Goal: Transaction & Acquisition: Purchase product/service

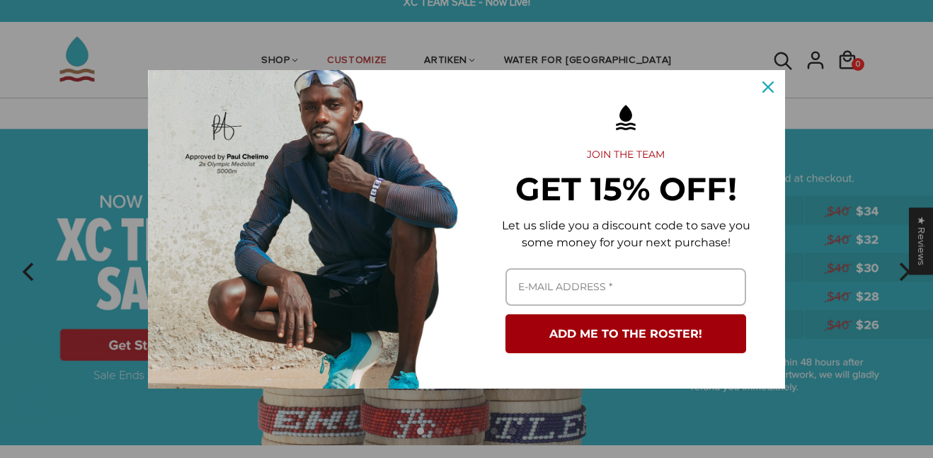
scroll to position [16, 0]
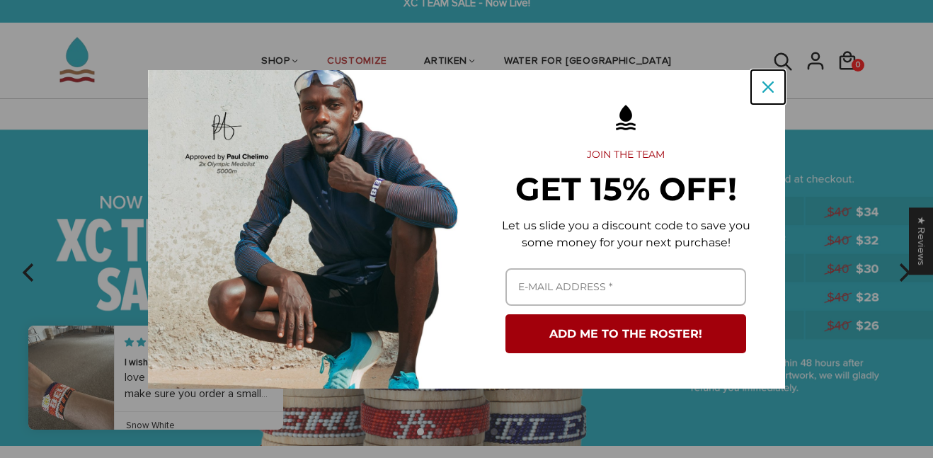
click at [767, 81] on icon "close icon" at bounding box center [768, 86] width 11 height 11
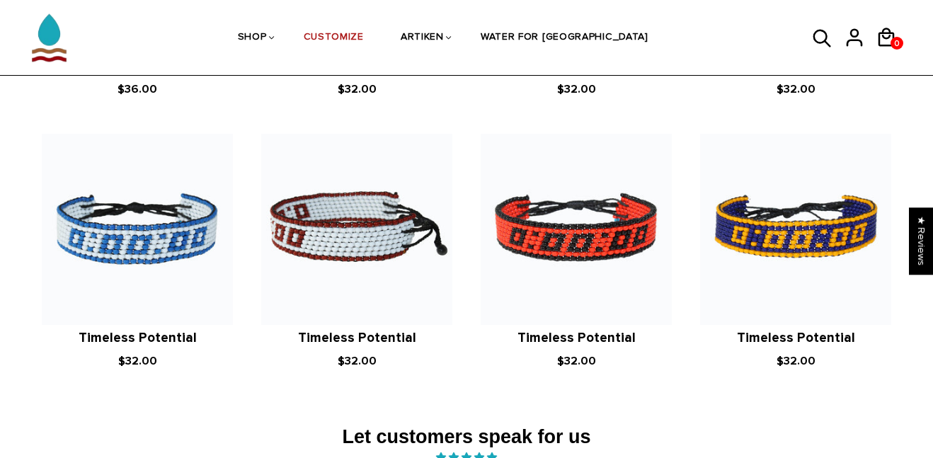
scroll to position [1877, 0]
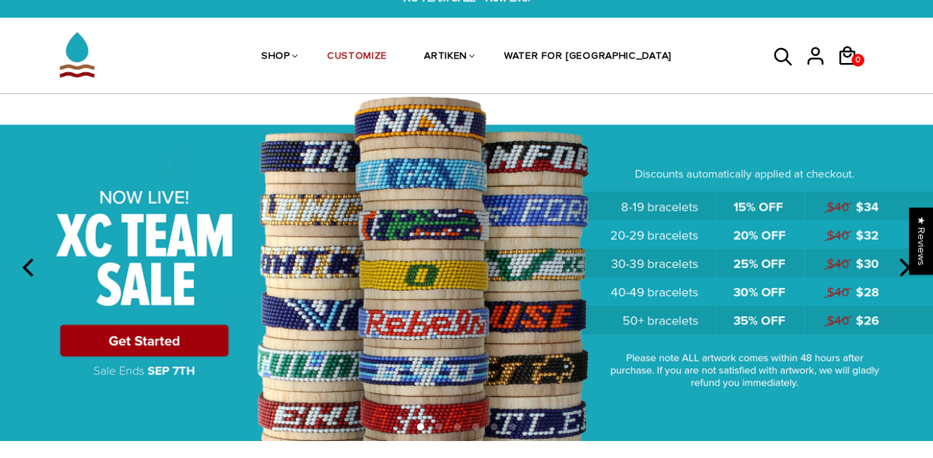
scroll to position [24, 0]
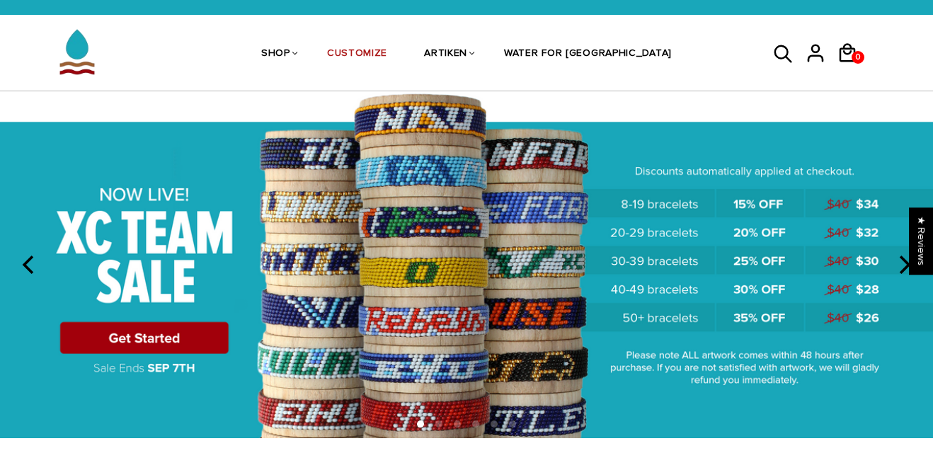
click at [658, 96] on img at bounding box center [466, 264] width 933 height 347
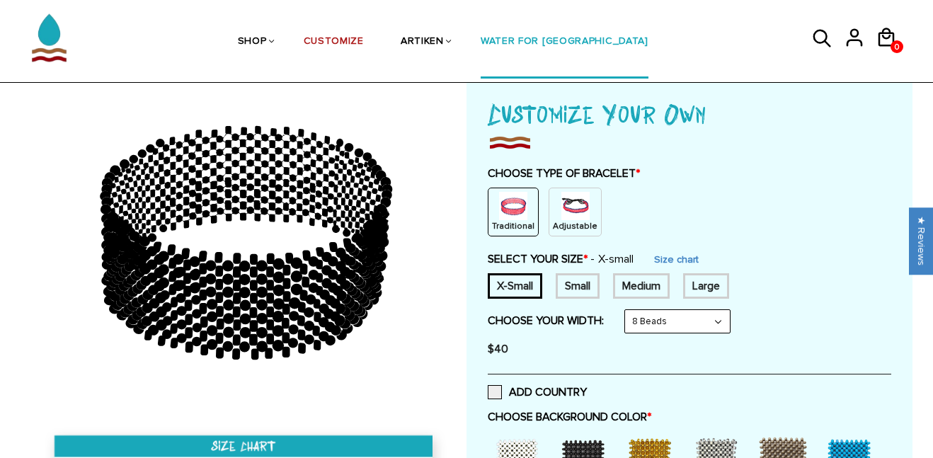
scroll to position [82, 0]
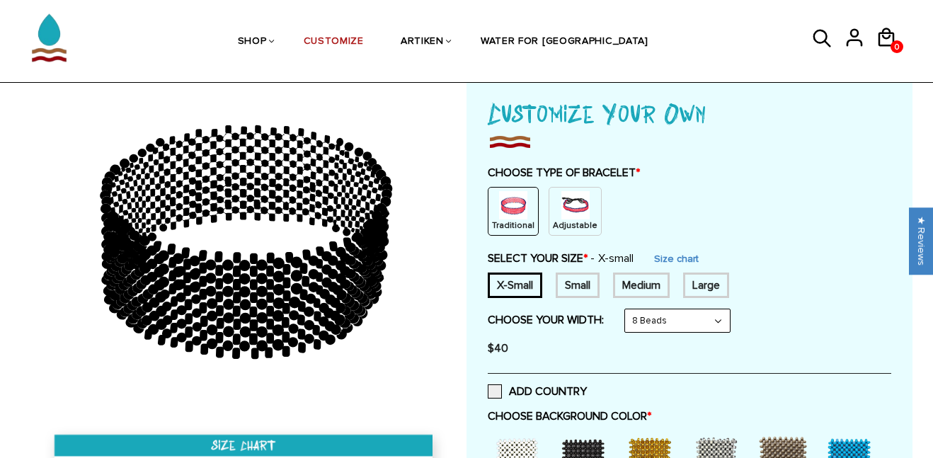
click at [571, 193] on img at bounding box center [575, 205] width 28 height 28
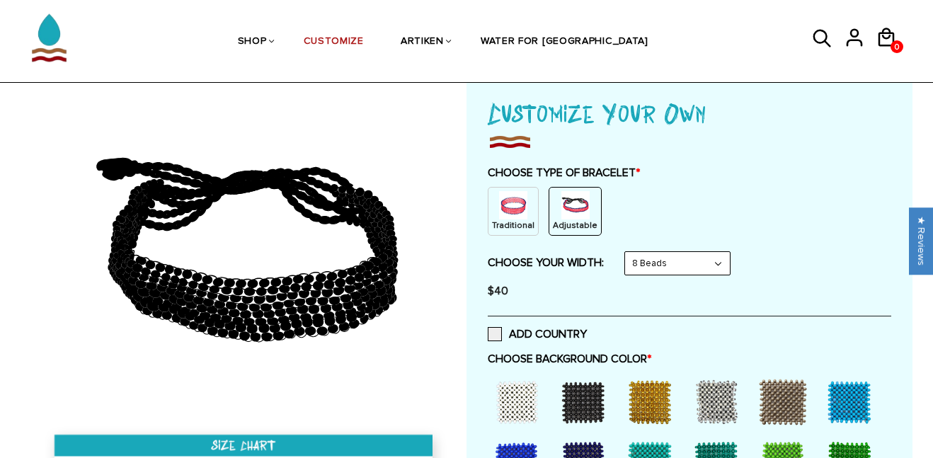
click at [693, 260] on select "8 Beads 6 Beads 10 Beads" at bounding box center [677, 263] width 105 height 23
click at [628, 252] on select "8 Beads 6 Beads 10 Beads" at bounding box center [677, 263] width 105 height 23
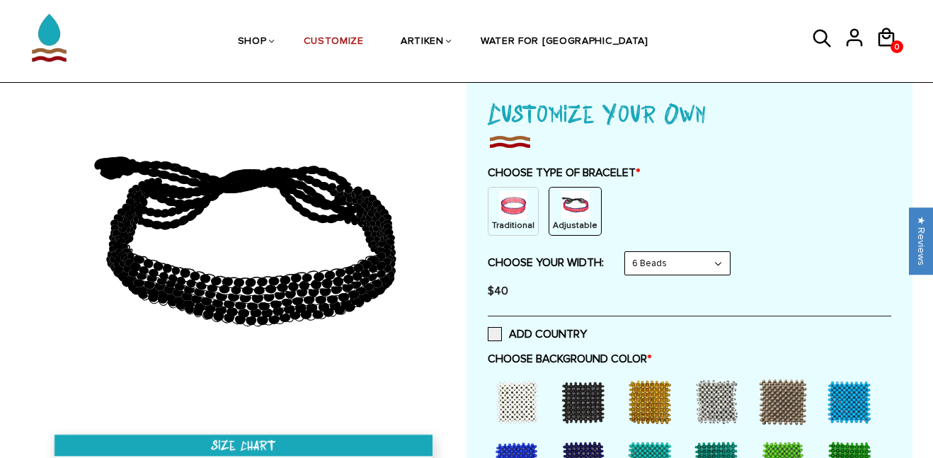
click at [705, 268] on select "8 Beads 6 Beads 10 Beads" at bounding box center [677, 263] width 105 height 23
select select "8-beads"
click at [628, 252] on select "8 Beads 6 Beads 10 Beads" at bounding box center [677, 263] width 105 height 23
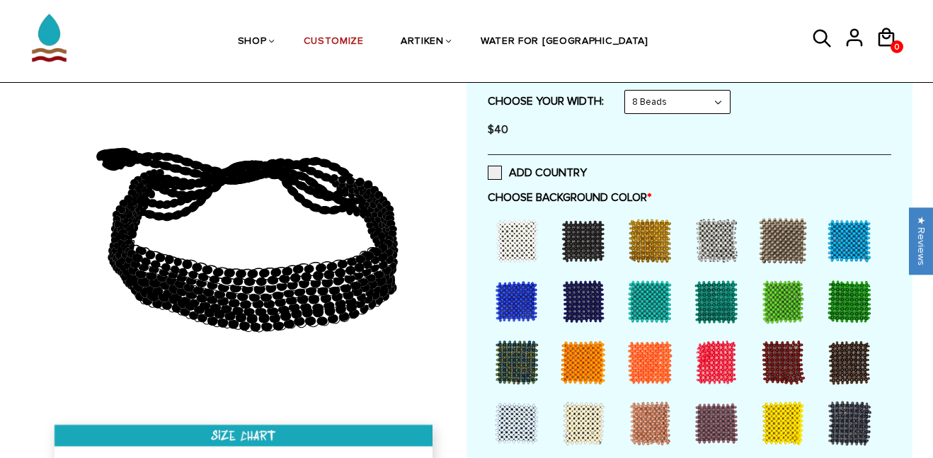
scroll to position [251, 0]
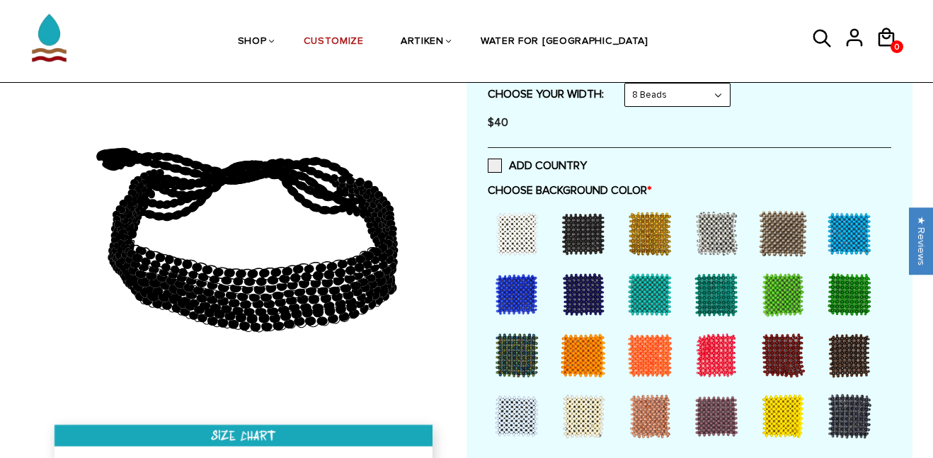
click at [576, 235] on div at bounding box center [583, 233] width 57 height 57
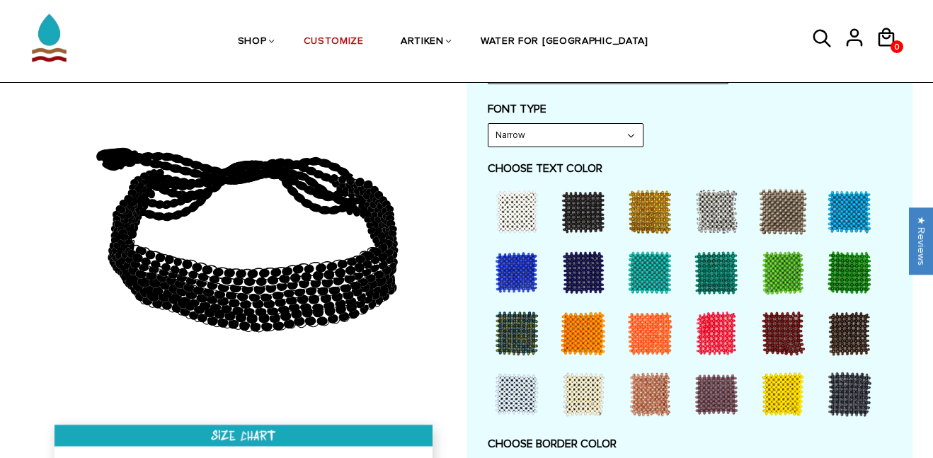
scroll to position [674, 0]
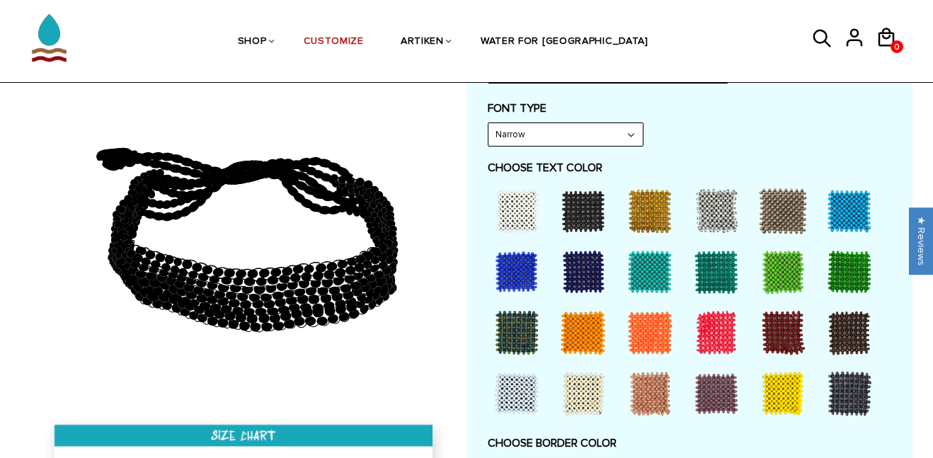
click at [600, 207] on div at bounding box center [583, 211] width 57 height 57
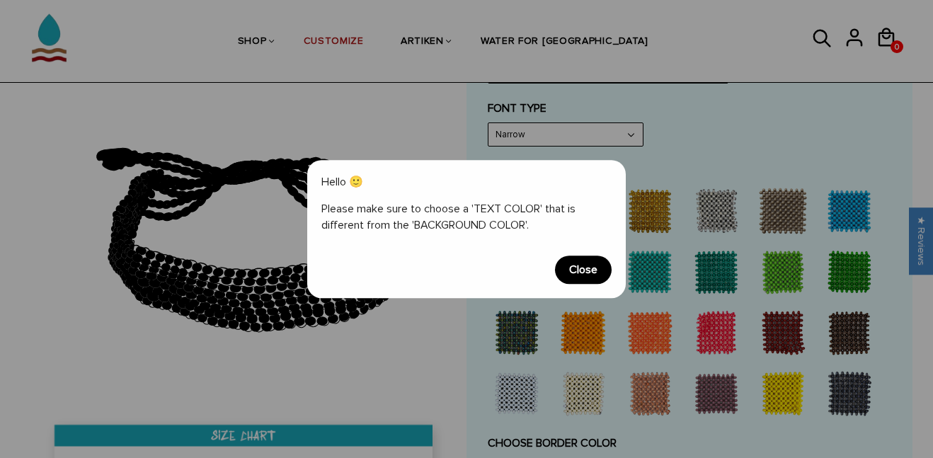
click at [586, 265] on span "Close" at bounding box center [583, 270] width 57 height 28
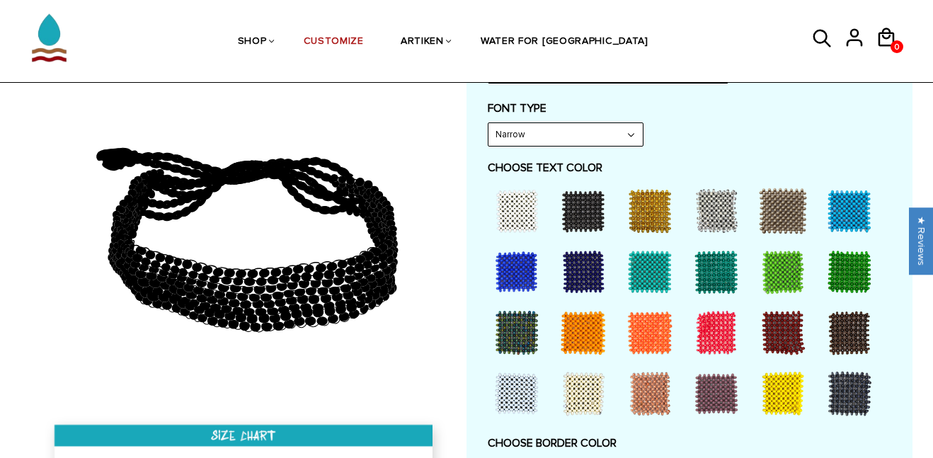
click at [646, 222] on div at bounding box center [650, 211] width 57 height 57
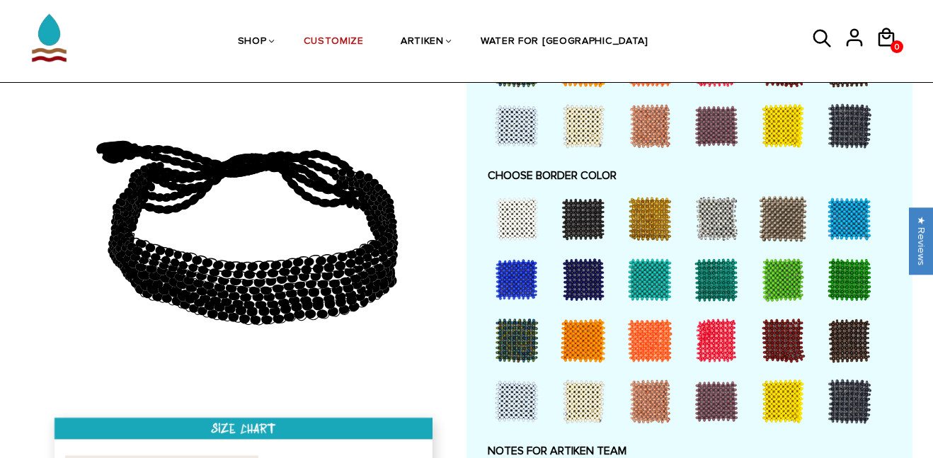
scroll to position [944, 0]
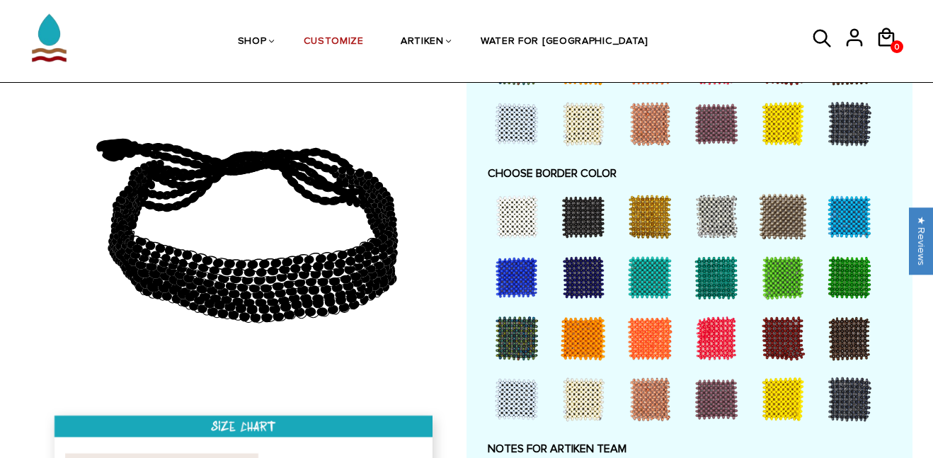
click at [662, 205] on div at bounding box center [650, 216] width 57 height 57
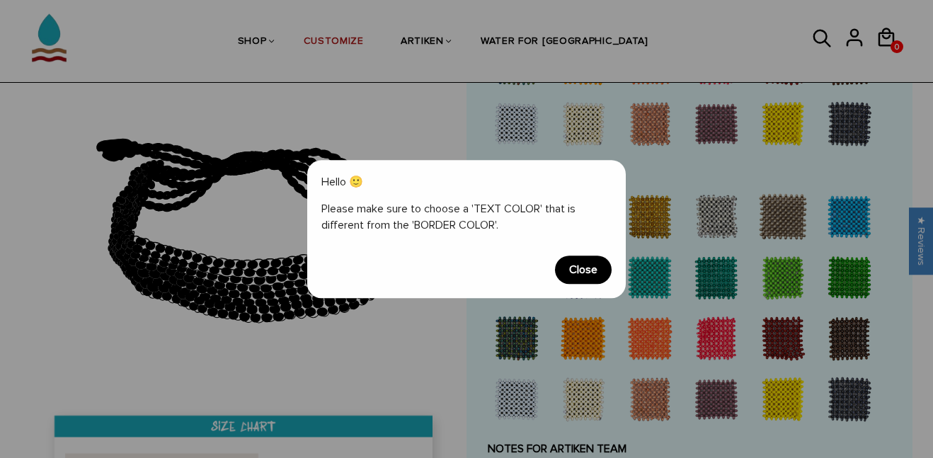
click at [575, 270] on span "Close" at bounding box center [583, 270] width 57 height 28
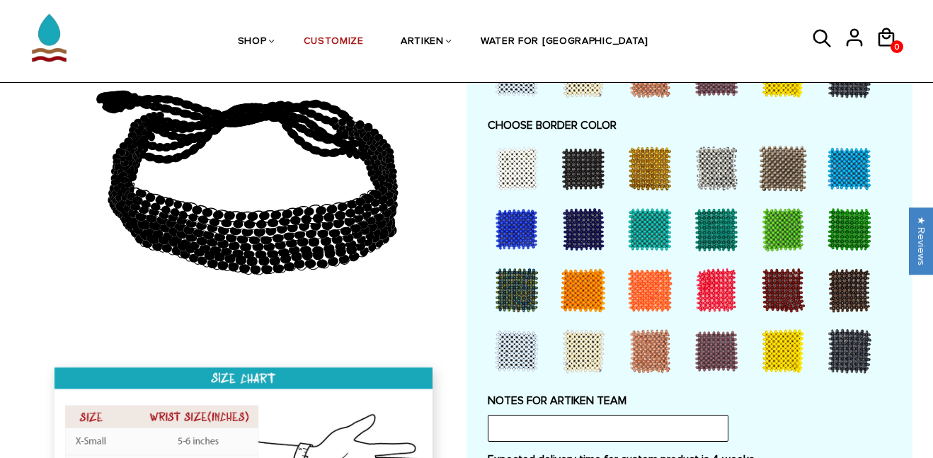
scroll to position [998, 0]
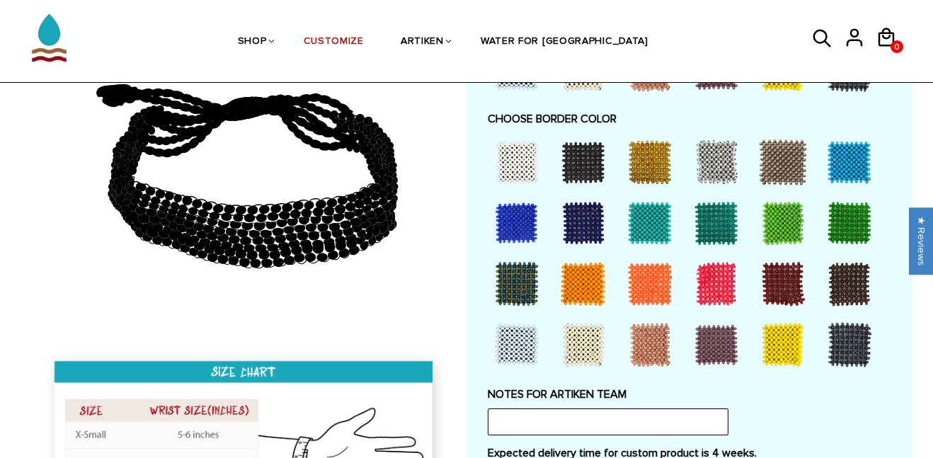
click at [521, 279] on div at bounding box center [517, 284] width 57 height 57
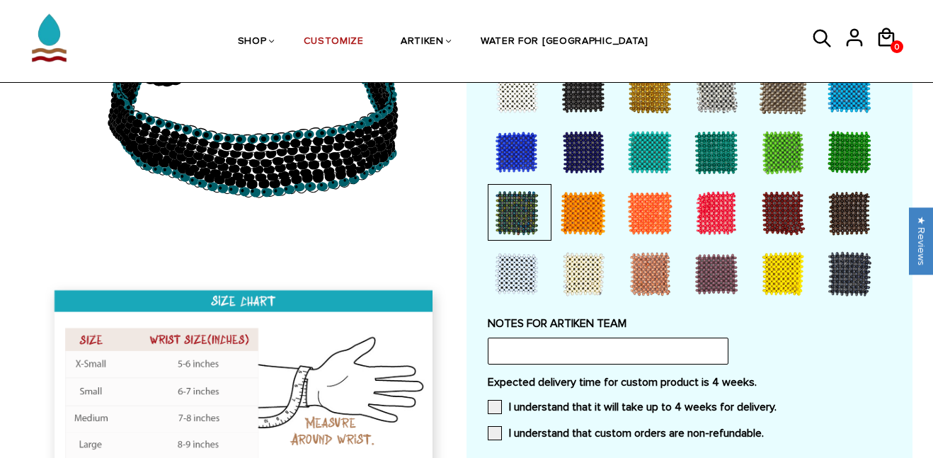
scroll to position [1087, 0]
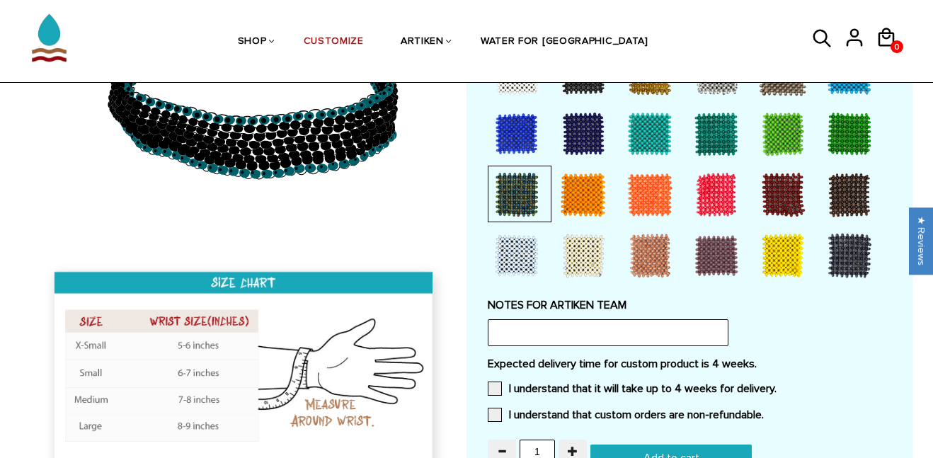
click at [839, 199] on div at bounding box center [849, 194] width 57 height 57
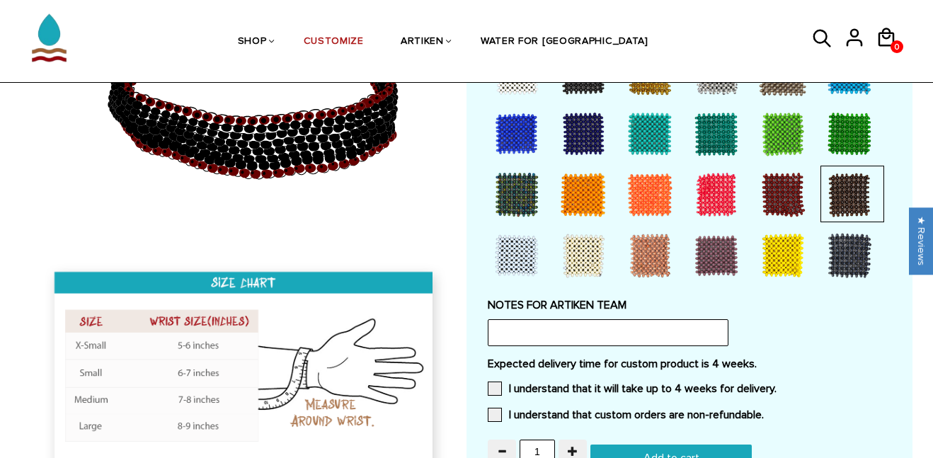
scroll to position [1094, 0]
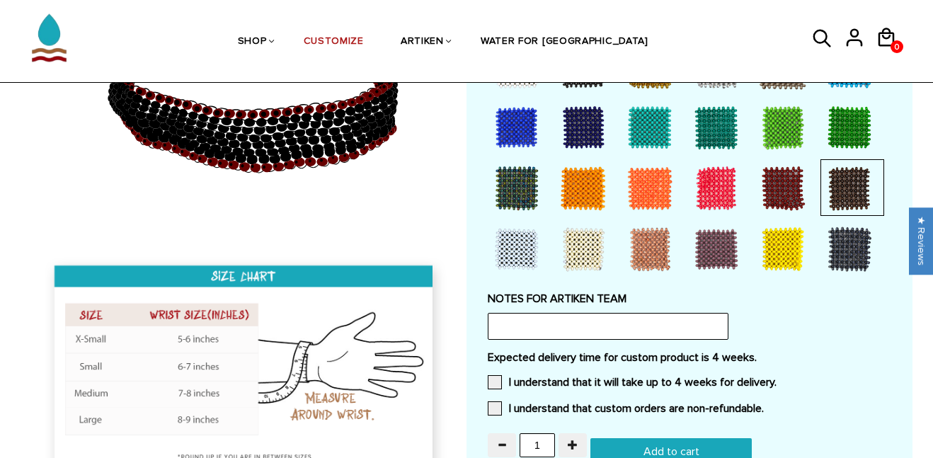
click at [843, 254] on div at bounding box center [849, 249] width 57 height 57
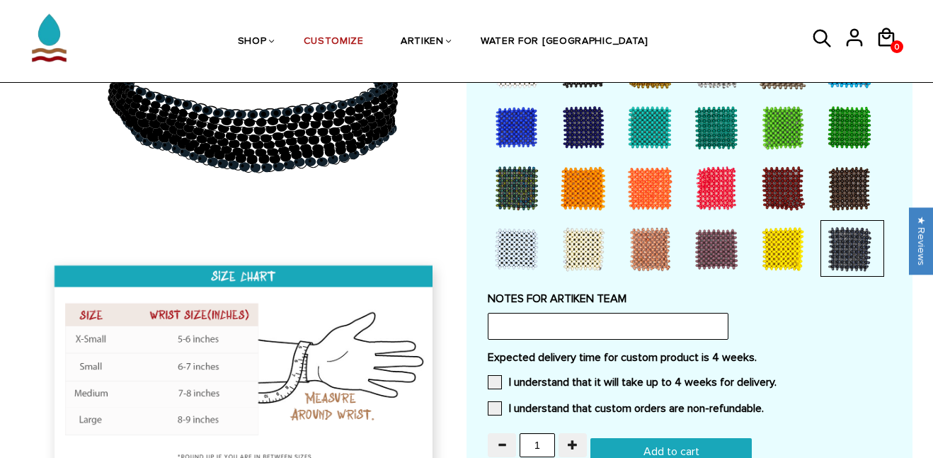
click at [786, 190] on div at bounding box center [783, 188] width 57 height 57
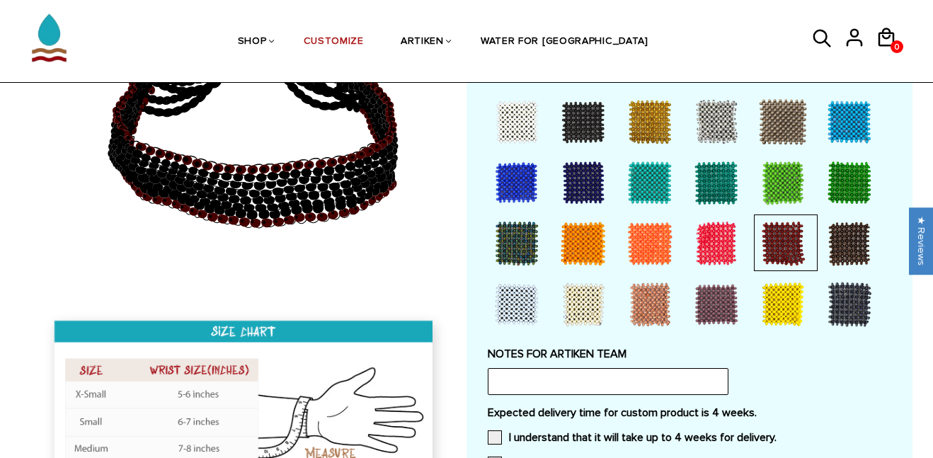
scroll to position [1028, 0]
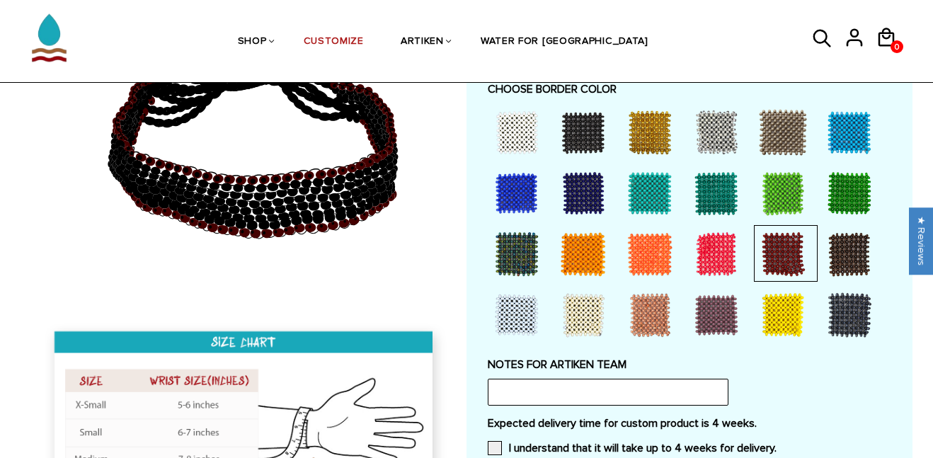
click at [786, 190] on div at bounding box center [783, 193] width 57 height 57
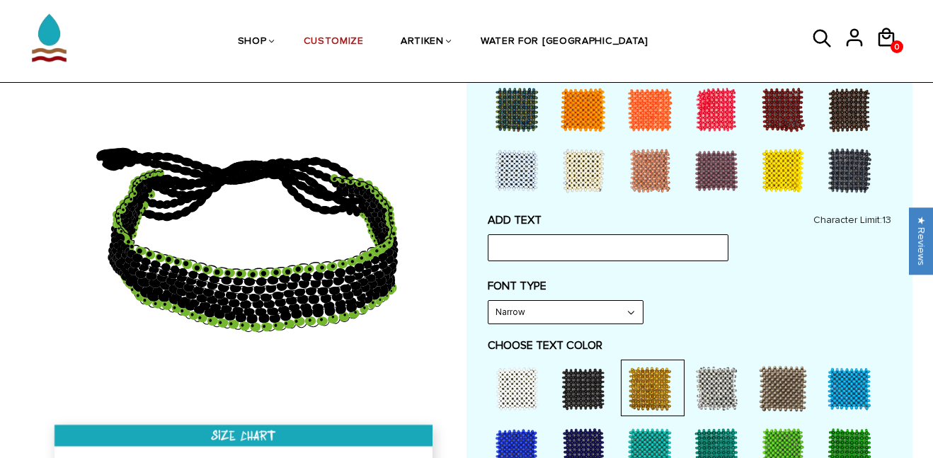
scroll to position [508, 0]
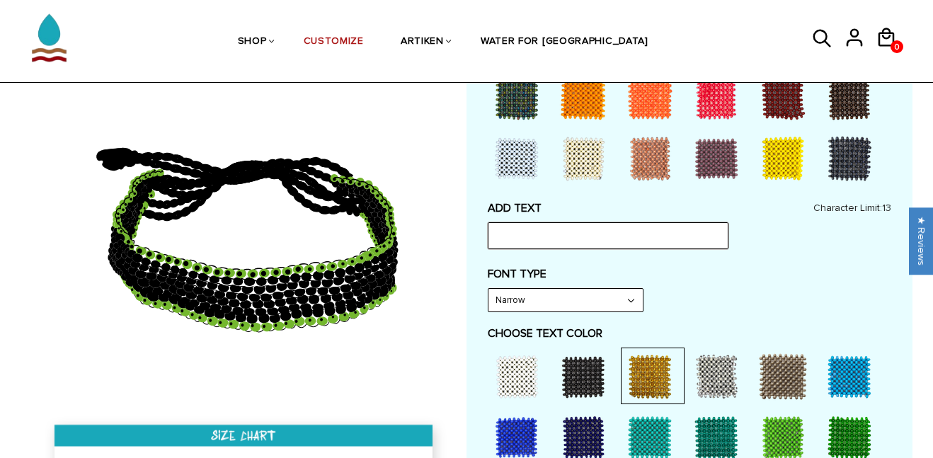
click at [635, 228] on input "text" at bounding box center [608, 235] width 241 height 27
type input "test"
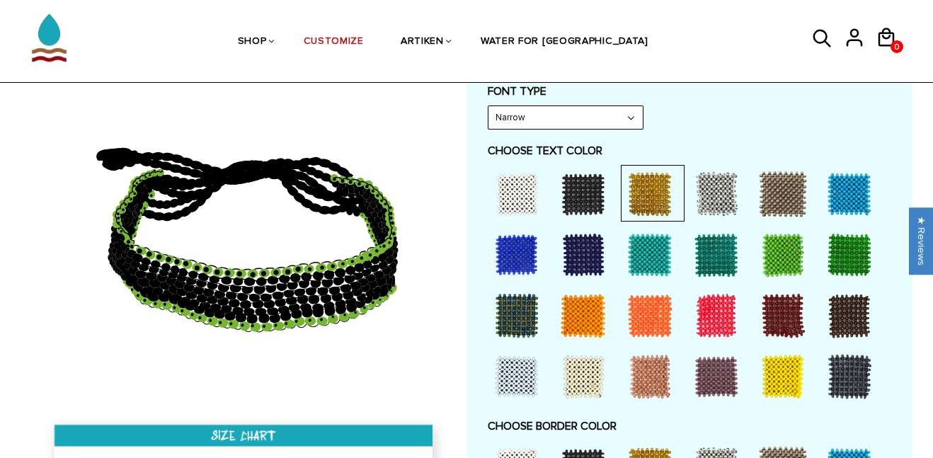
scroll to position [627, 0]
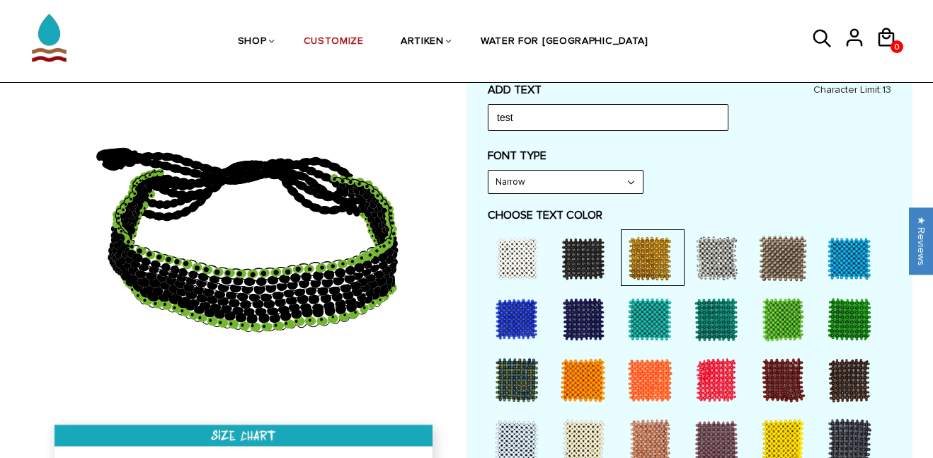
click at [571, 173] on select "Narrow Bold" at bounding box center [566, 182] width 154 height 23
click at [489, 171] on select "Narrow Bold" at bounding box center [566, 182] width 154 height 23
click at [583, 184] on select "Narrow Bold" at bounding box center [566, 182] width 154 height 23
select select "Narrow"
click at [489, 171] on select "Narrow Bold" at bounding box center [566, 182] width 154 height 23
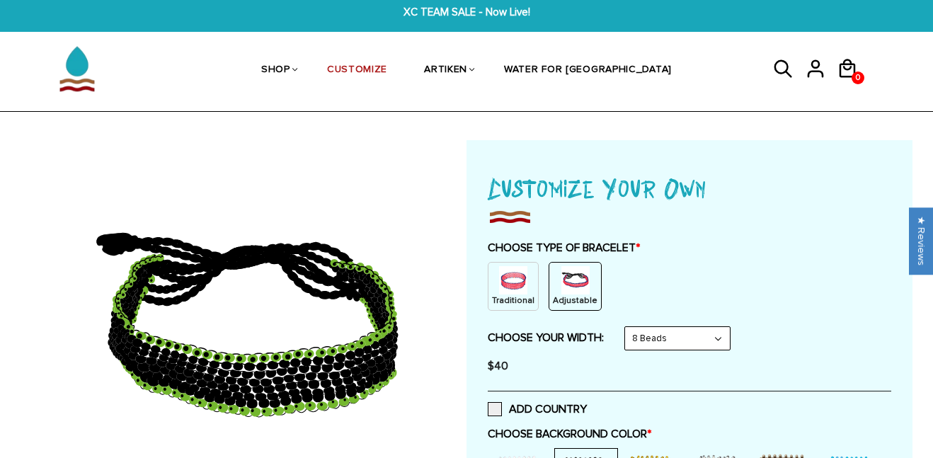
scroll to position [6, 0]
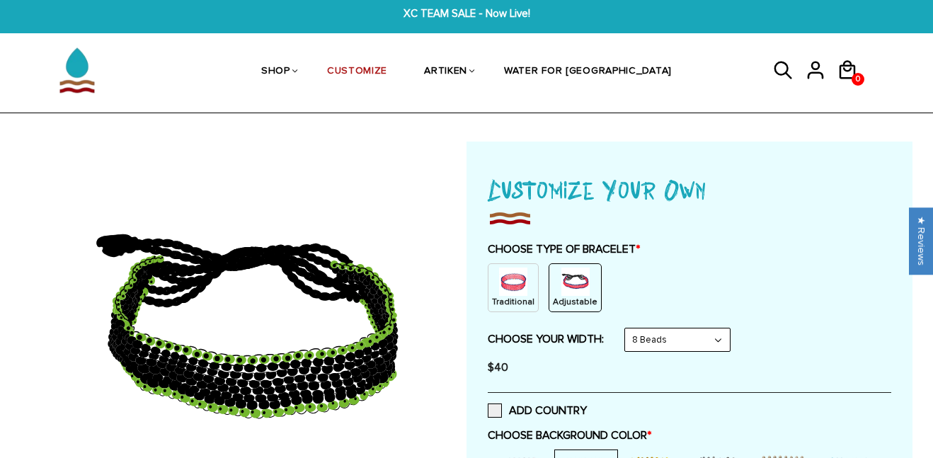
click at [667, 341] on select "8 Beads 6 Beads 10 Beads" at bounding box center [677, 340] width 105 height 23
select select "10-beads"
click at [628, 329] on select "8 Beads 6 Beads 10 Beads" at bounding box center [677, 340] width 105 height 23
